Goal: Find specific page/section: Find specific page/section

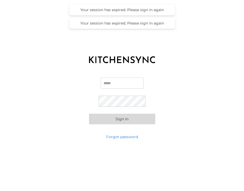
click at [112, 85] on input "Email" at bounding box center [122, 82] width 43 height 11
type input "**********"
click at [122, 122] on button "Sign in" at bounding box center [122, 119] width 66 height 11
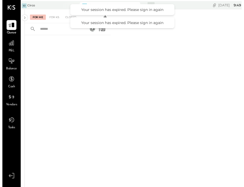
click at [93, 52] on div at bounding box center [67, 107] width 88 height 142
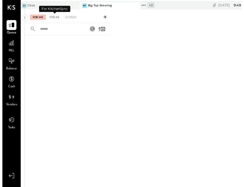
click at [55, 18] on div "For KS" at bounding box center [52, 17] width 15 height 5
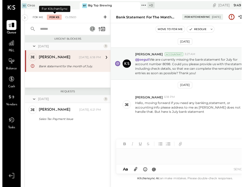
click at [34, 19] on div "For Me" at bounding box center [36, 17] width 16 height 5
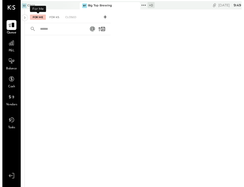
click at [59, 16] on div "For KS" at bounding box center [52, 17] width 15 height 5
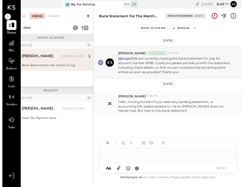
scroll to position [5, 0]
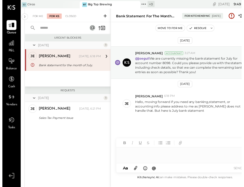
click at [84, 64] on div "Bank statement for the month of July." at bounding box center [68, 66] width 62 height 5
click at [97, 44] on div "Today" at bounding box center [69, 46] width 66 height 5
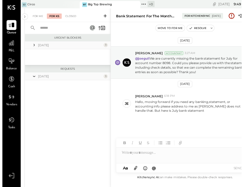
click at [30, 44] on icon at bounding box center [32, 45] width 5 height 5
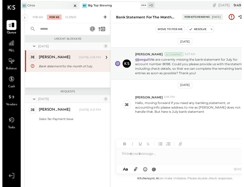
click at [30, 5] on div "Circo" at bounding box center [29, 6] width 8 height 4
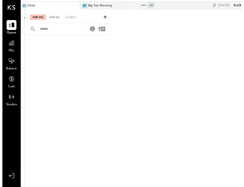
click at [55, 17] on div "For KS" at bounding box center [52, 17] width 15 height 5
click at [46, 15] on div "For KS" at bounding box center [52, 17] width 15 height 5
click at [40, 15] on div "For Me" at bounding box center [36, 17] width 16 height 5
click at [99, 2] on div "Ci Circo BT Big Top Brewing + 0 Pinned Locations ( 2 ) Circo Big Top Brewing No…" at bounding box center [86, 5] width 138 height 8
click at [98, 10] on div "For Me For KS Closed" at bounding box center [67, 17] width 88 height 14
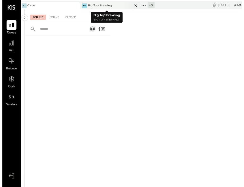
click at [99, 4] on div "Big Top Brewing" at bounding box center [99, 6] width 25 height 4
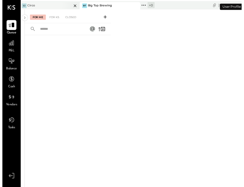
click at [32, 6] on div "Circo" at bounding box center [29, 6] width 8 height 4
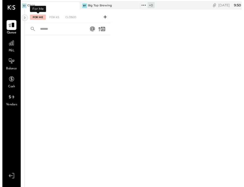
click at [22, 19] on icon at bounding box center [23, 18] width 6 height 10
click at [55, 19] on div "For KS" at bounding box center [52, 17] width 15 height 5
click at [103, 6] on div "Big Top Brewing" at bounding box center [99, 6] width 25 height 4
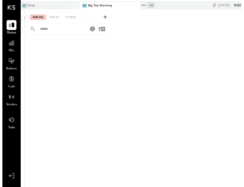
click at [61, 10] on div "For Me For KS Closed" at bounding box center [67, 17] width 88 height 14
click at [57, 7] on div "Ci Circo" at bounding box center [44, 5] width 54 height 5
